Goal: Task Accomplishment & Management: Manage account settings

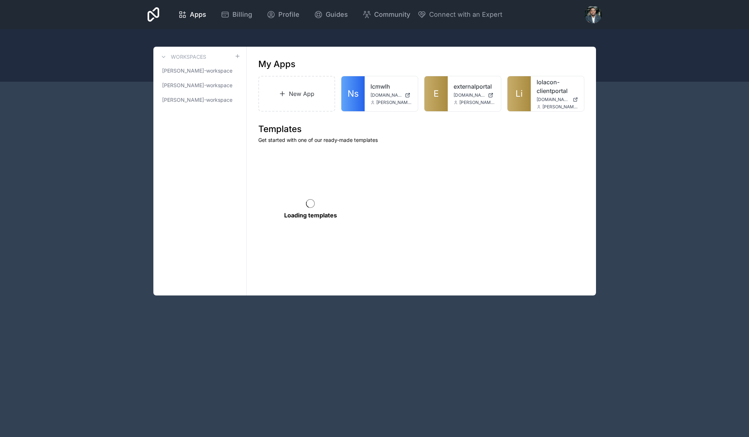
click at [592, 16] on div at bounding box center [593, 14] width 17 height 17
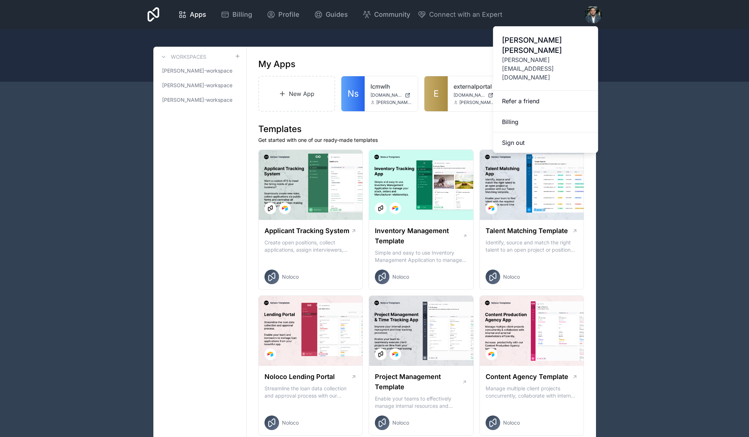
drag, startPoint x: 545, startPoint y: 117, endPoint x: 587, endPoint y: 46, distance: 83.0
click at [587, 46] on div "[PERSON_NAME] [PERSON_NAME][EMAIL_ADDRESS][DOMAIN_NAME] Refer a friend Billing …" at bounding box center [546, 89] width 105 height 126
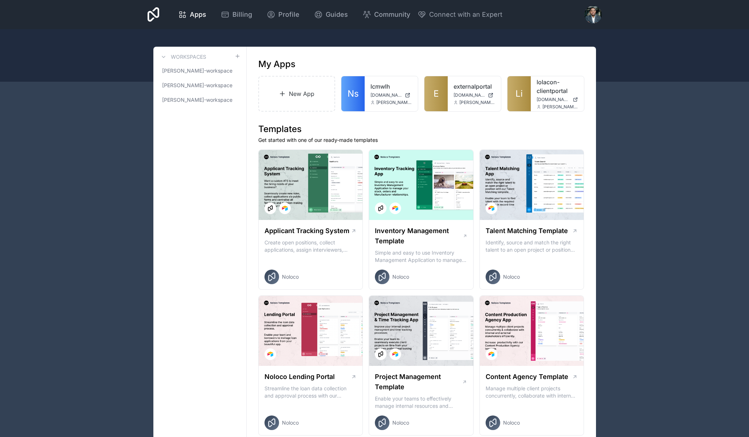
click at [603, 15] on div "Apps Billing Profile Guides Community Connect with an Expert Billing Profile Gu…" at bounding box center [375, 14] width 466 height 29
click at [597, 17] on div at bounding box center [593, 14] width 17 height 17
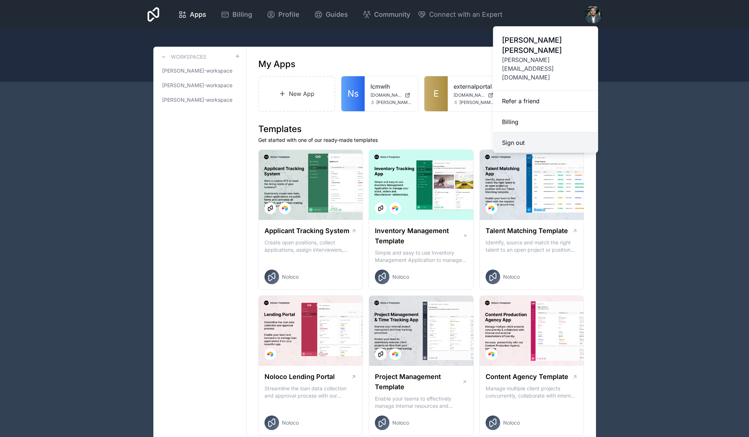
click at [555, 132] on button "Sign out" at bounding box center [546, 142] width 105 height 20
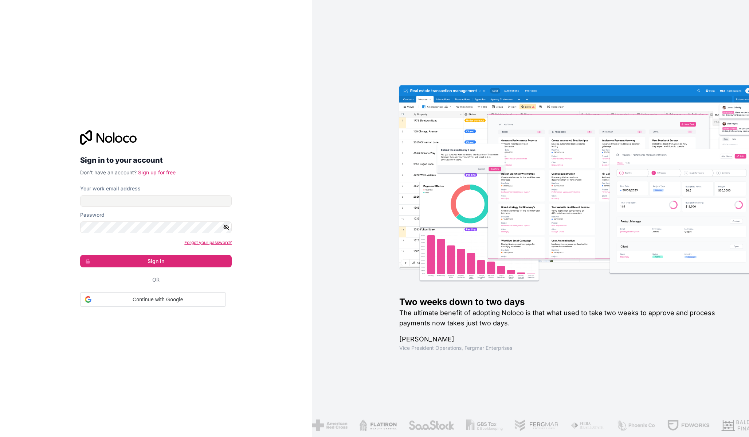
click at [214, 241] on link "Forgot your password?" at bounding box center [207, 241] width 47 height 5
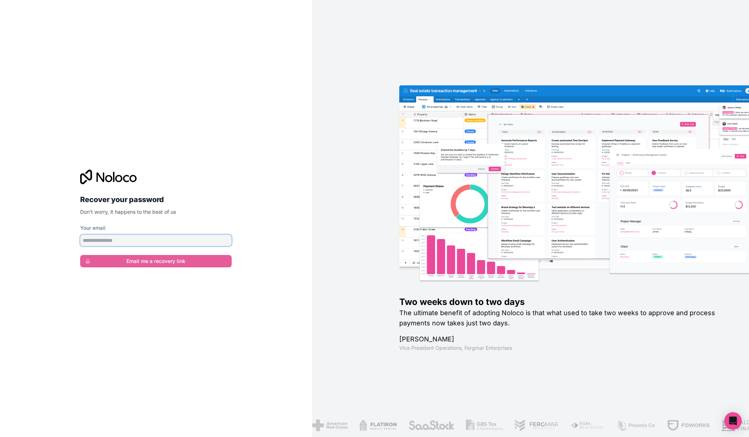
click at [168, 241] on input "Your email" at bounding box center [156, 240] width 152 height 12
type input "**********"
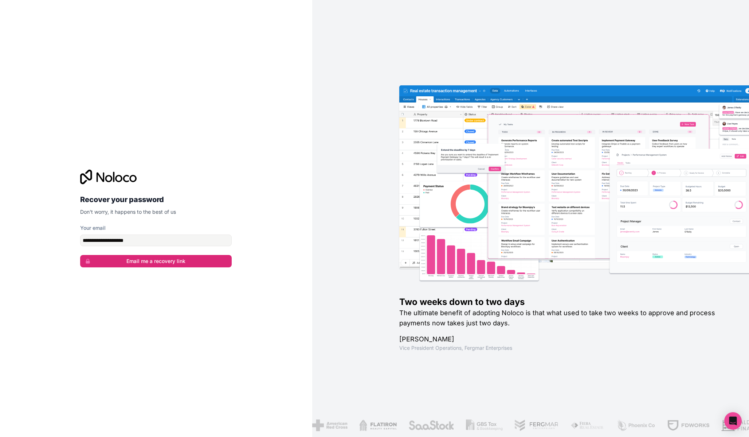
click at [231, 192] on div "Recover your password Don't worry, it happens to the best of us" at bounding box center [156, 193] width 152 height 46
click at [176, 264] on button "Email me a recovery link" at bounding box center [156, 261] width 152 height 12
